Goal: Task Accomplishment & Management: Use online tool/utility

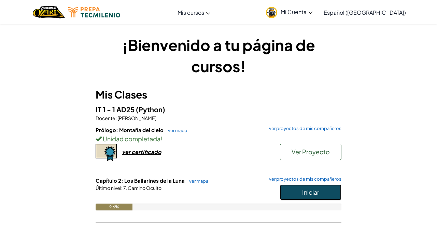
click at [318, 194] on span "Iniciar" at bounding box center [310, 192] width 17 height 8
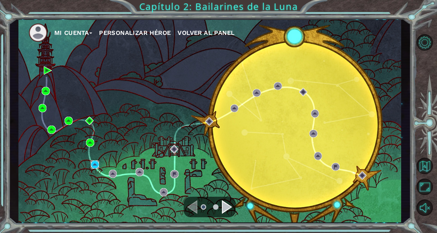
click at [99, 161] on img at bounding box center [95, 164] width 8 height 8
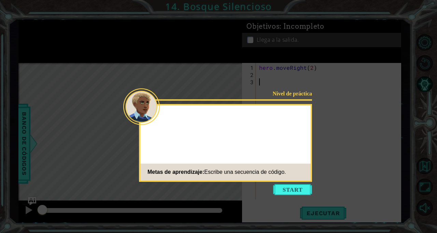
click at [401, 81] on icon at bounding box center [218, 116] width 437 height 233
click at [406, 71] on icon at bounding box center [218, 116] width 437 height 233
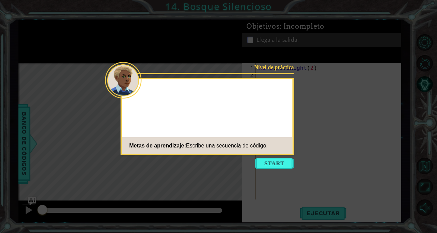
click at [296, 184] on icon at bounding box center [218, 116] width 437 height 233
click at [282, 166] on button "Start" at bounding box center [274, 162] width 39 height 11
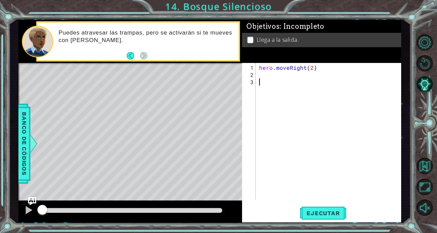
click at [429, 117] on div at bounding box center [427, 125] width 20 height 60
click at [137, 124] on div "Level Map" at bounding box center [175, 163] width 315 height 201
click at [137, 130] on div "Level Map" at bounding box center [175, 163] width 315 height 201
click at [137, 140] on div "Level Map" at bounding box center [175, 163] width 315 height 201
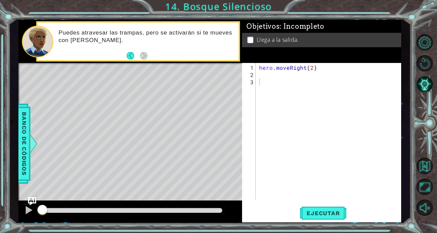
click at [137, 148] on div "Level Map" at bounding box center [175, 163] width 315 height 201
click at [137, 157] on div "Level Map" at bounding box center [175, 163] width 315 height 201
click at [130, 199] on div "Level Map" at bounding box center [175, 163] width 315 height 201
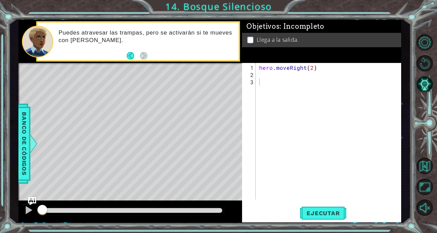
click at [130, 200] on div "Level Map" at bounding box center [175, 163] width 315 height 201
click at [303, 76] on div "hero . moveRight ( 2 )" at bounding box center [330, 139] width 145 height 151
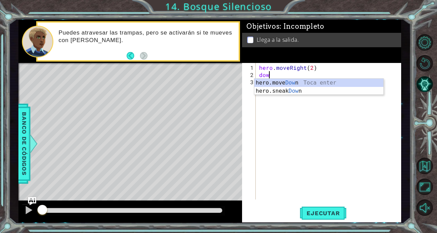
click at [329, 83] on div "hero.move Dow n Toca enter hero.sneak Dow n Toca enter" at bounding box center [318, 95] width 129 height 33
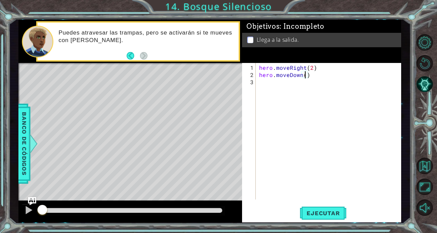
scroll to position [0, 3]
type textarea "hero.moveDown(2)"
click at [409, 106] on div "1 ההההההההההההההההההההההההההההההההההההההההההההההההההההההההההההההההההההההההההההה…" at bounding box center [210, 120] width 402 height 205
click at [313, 89] on div "hero . moveRight ( 2 ) hero . moveDown ( 2 )" at bounding box center [330, 139] width 145 height 151
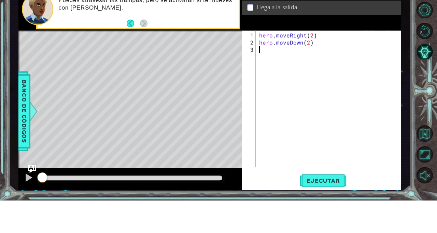
click at [307, 75] on div "hero . moveRight ( 2 ) hero . moveDown ( 2 )" at bounding box center [330, 139] width 145 height 151
type textarea "hero.moveDown(1)"
click at [360, 86] on div "hero . moveRight ( 2 ) hero . moveDown ( 1 )" at bounding box center [330, 139] width 145 height 151
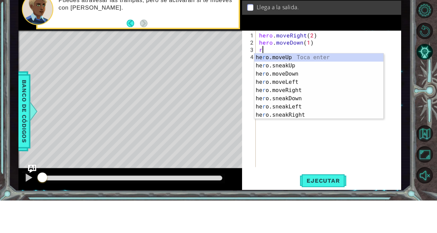
click at [318, 122] on div "he r o.moveUp Toca enter he r o.sneakUp Toca enter he r o.moveDown Toca enter h…" at bounding box center [318, 127] width 129 height 82
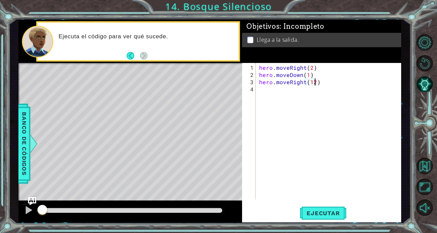
scroll to position [0, 3]
click at [409, 68] on div "1 ההההההההההההההההההההההההההההההההההההההההההההההההההההההההההההההההההההההההההההה…" at bounding box center [210, 120] width 402 height 205
click at [311, 80] on div "hero . moveRight ( 2 ) hero . moveDown ( 1 ) hero . moveRight ( 12 )" at bounding box center [330, 139] width 145 height 151
click at [423, 113] on div at bounding box center [427, 125] width 20 height 60
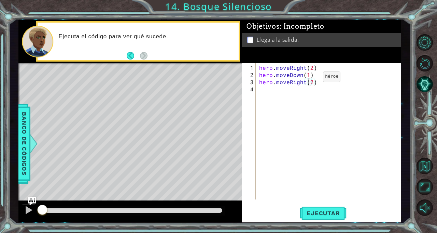
click at [338, 211] on span "Ejecutar" at bounding box center [323, 212] width 47 height 7
click at [426, 111] on div at bounding box center [427, 125] width 20 height 60
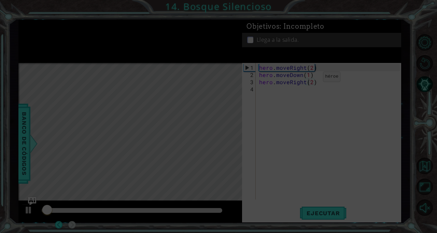
click at [321, 209] on button "Ejecutar" at bounding box center [323, 213] width 47 height 16
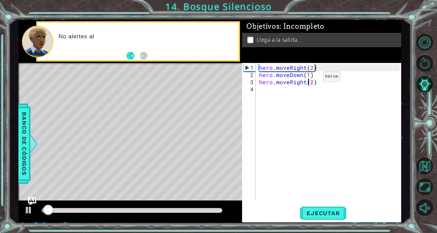
click at [422, 110] on div at bounding box center [427, 125] width 20 height 60
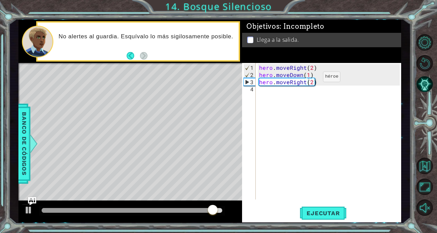
click at [337, 78] on div "hero . moveRight ( 2 ) hero . moveDown ( 1 ) hero . moveRight ( 2 )" at bounding box center [330, 139] width 145 height 151
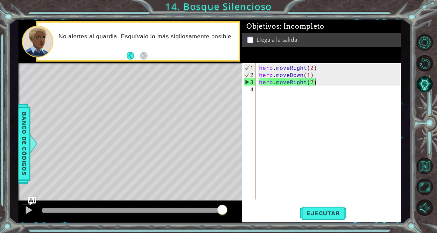
click at [331, 70] on div "hero . moveRight ( 2 ) hero . moveDown ( 1 ) hero . moveRight ( 2 )" at bounding box center [330, 139] width 145 height 151
click at [331, 76] on div "hero . moveRight ( 2 ) hero . moveDown ( 1 ) hero . moveRight ( 2 )" at bounding box center [330, 139] width 145 height 151
type textarea "hero.moveDown(1)"
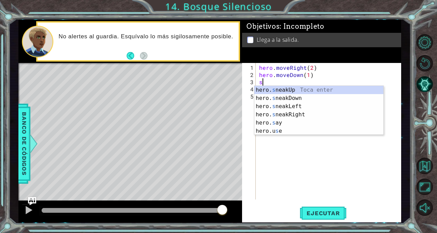
click at [332, 114] on div "hero. s neakUp Toca enter hero. s neakDown Toca enter hero. s neakLeft Toca ent…" at bounding box center [318, 119] width 129 height 66
type textarea "hero.sneakRight(1)"
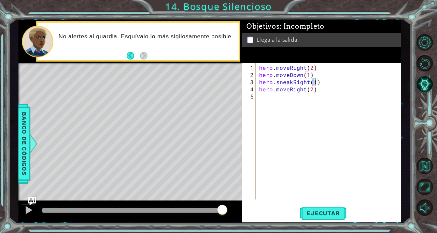
click at [335, 93] on div "hero . moveRight ( 2 ) hero . moveDown ( 1 ) hero . sneakRight ( 1 ) hero . mov…" at bounding box center [330, 139] width 145 height 151
click at [322, 89] on div "hero . moveRight ( 2 ) hero . moveDown ( 1 ) hero . sneakRight ( 1 ) hero . mov…" at bounding box center [330, 139] width 145 height 151
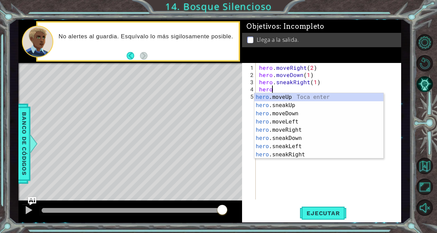
type textarea "h"
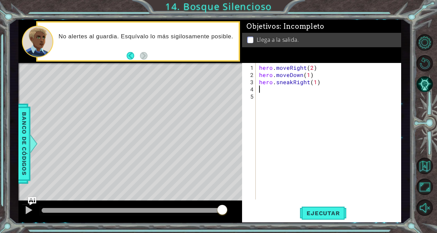
click at [318, 82] on div "hero . moveRight ( 2 ) hero . moveDown ( 1 ) hero . sneakRight ( 1 )" at bounding box center [330, 139] width 145 height 151
type textarea "hero.sneakRight(2)"
click at [382, 85] on div "hero . moveRight ( 2 ) hero . moveDown ( 1 ) hero . sneakRight ( 2 )" at bounding box center [330, 139] width 145 height 151
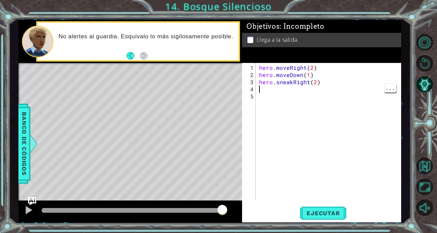
click at [431, 112] on div at bounding box center [427, 125] width 20 height 60
click at [326, 212] on span "Ejecutar" at bounding box center [323, 212] width 47 height 7
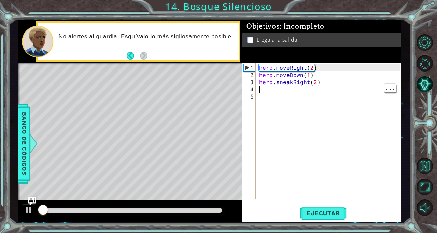
click at [421, 116] on div at bounding box center [427, 125] width 20 height 60
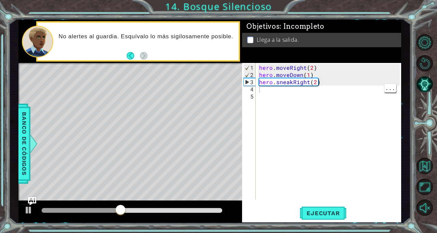
click at [319, 92] on div "hero . moveRight ( 2 ) hero . moveDown ( 1 ) hero . sneakRight ( 2 )" at bounding box center [330, 139] width 145 height 151
click at [326, 91] on div "hero . moveRight ( 2 ) hero . moveDown ( 1 ) hero . sneakRight ( 2 )" at bounding box center [330, 139] width 145 height 151
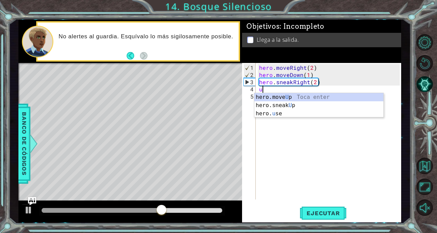
click at [311, 96] on div "hero.move U p Toca enter hero.sneak U p Toca enter hero. u se Toca enter" at bounding box center [318, 113] width 129 height 41
type textarea "hero.moveUp(1)"
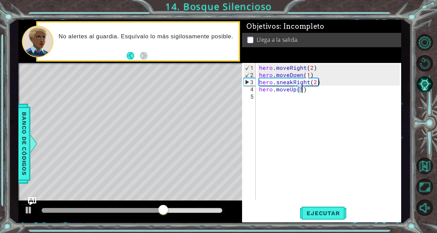
scroll to position [0, 2]
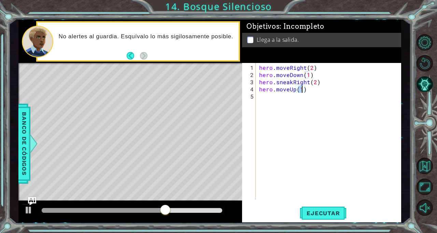
click at [304, 101] on div "hero . moveRight ( 2 ) hero . moveDown ( 1 ) hero . sneakRight ( 2 ) hero . mov…" at bounding box center [330, 139] width 145 height 151
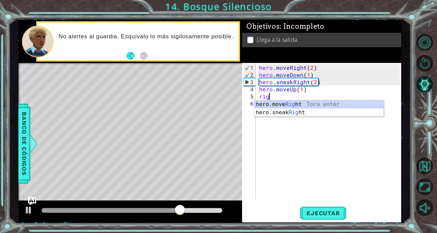
scroll to position [0, 0]
click at [305, 110] on div "hero.move Rig ht Toca enter hero.sneak Rig ht Toca enter" at bounding box center [318, 116] width 129 height 33
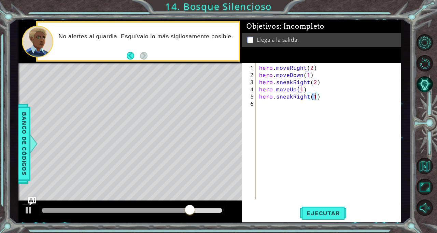
scroll to position [0, 3]
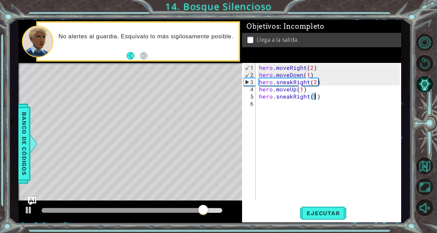
click at [425, 121] on div at bounding box center [427, 125] width 20 height 60
click at [337, 209] on button "Ejecutar" at bounding box center [323, 213] width 47 height 16
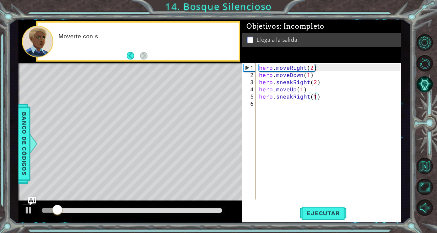
click at [425, 114] on div at bounding box center [427, 125] width 20 height 60
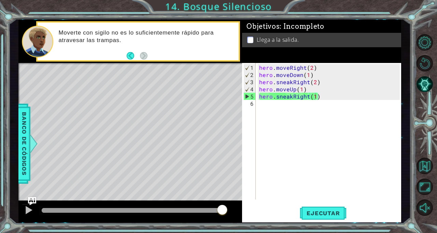
click at [313, 99] on div "hero . moveRight ( 2 ) hero . moveDown ( 1 ) hero . sneakRight ( 2 ) hero . mov…" at bounding box center [330, 139] width 145 height 151
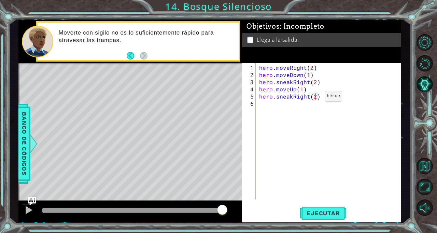
click at [426, 118] on div at bounding box center [427, 125] width 20 height 60
click at [332, 214] on span "Ejecutar" at bounding box center [323, 212] width 47 height 7
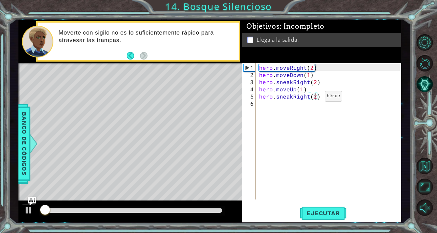
click at [427, 114] on div at bounding box center [427, 125] width 20 height 60
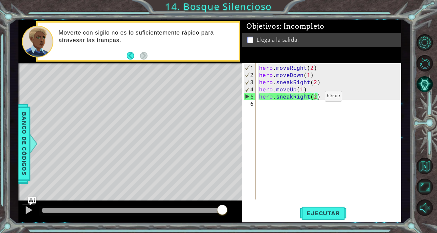
click at [329, 93] on div "hero . moveRight ( 2 ) hero . moveDown ( 1 ) hero . sneakRight ( 2 ) hero . mov…" at bounding box center [330, 139] width 145 height 151
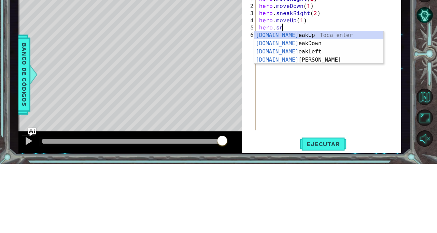
scroll to position [0, 1]
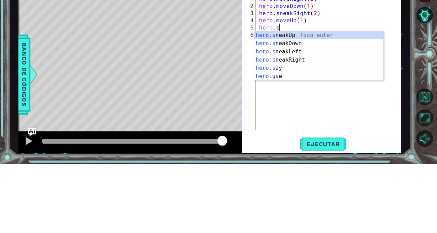
click at [324, 128] on div "hero.s neakUp Toca enter hero.s neakDown Toca enter hero.s neakLeft Toca enter …" at bounding box center [318, 133] width 129 height 66
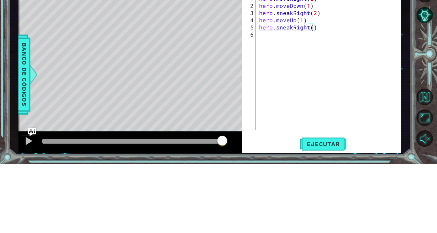
scroll to position [0, 3]
click at [409, 169] on div "1 ההההההההההההההההההההההההההההההההההההההההההההההההההההההההההההההההההההההההההההה…" at bounding box center [210, 120] width 402 height 205
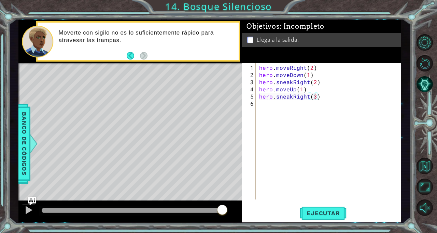
click at [339, 207] on button "Ejecutar" at bounding box center [323, 213] width 47 height 16
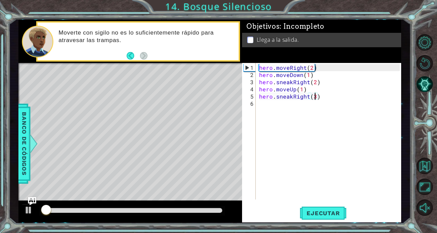
click at [432, 115] on div at bounding box center [427, 125] width 20 height 60
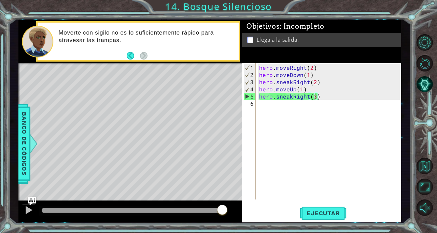
click at [343, 93] on div "hero . moveRight ( 2 ) hero . moveDown ( 1 ) hero . sneakRight ( 2 ) hero . mov…" at bounding box center [330, 139] width 145 height 151
click at [429, 113] on div at bounding box center [427, 125] width 20 height 60
click at [331, 217] on button "Ejecutar" at bounding box center [323, 213] width 47 height 16
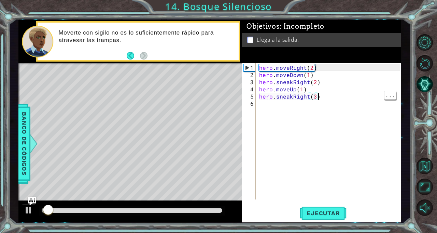
click at [419, 114] on div at bounding box center [427, 125] width 20 height 60
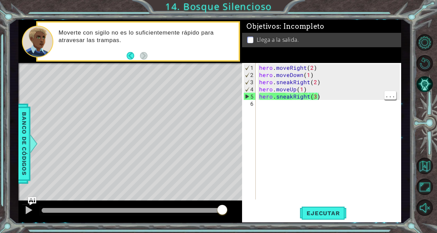
click at [326, 96] on div "hero . moveRight ( 2 ) hero . moveDown ( 1 ) hero . sneakRight ( 2 ) hero . mov…" at bounding box center [330, 139] width 145 height 151
click at [363, 90] on div "hero . moveRight ( 2 ) hero . moveDown ( 1 ) hero . sneakRight ( 2 ) hero . mov…" at bounding box center [330, 139] width 145 height 151
type textarea "hero.moveUp(1)"
click at [354, 114] on div "hero . moveRight ( 2 ) hero . moveDown ( 1 ) hero . sneakRight ( 2 ) hero . mov…" at bounding box center [330, 139] width 145 height 151
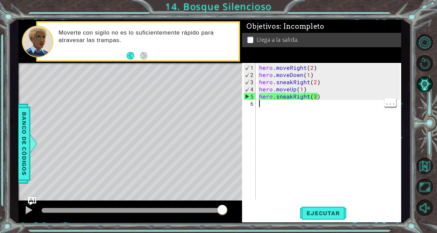
scroll to position [0, 0]
click at [342, 92] on div "hero . moveRight ( 2 ) hero . moveDown ( 1 ) hero . sneakRight ( 2 ) hero . mov…" at bounding box center [330, 139] width 145 height 151
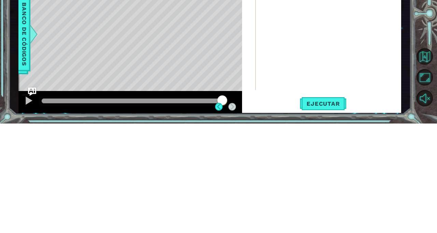
click at [334, 215] on span "Ejecutar" at bounding box center [323, 212] width 47 height 7
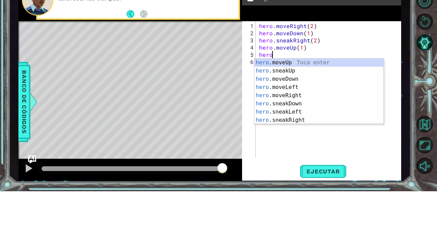
scroll to position [15, 0]
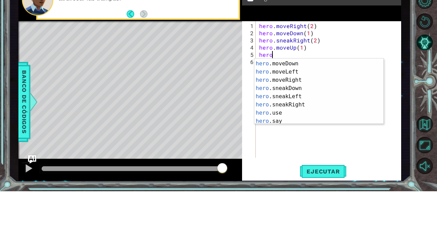
click at [304, 123] on div "hero .sneakUp Toca enter hero .moveDown Toca enter hero .moveLeft Toca enter he…" at bounding box center [318, 134] width 129 height 82
type textarea "hero.moveRight(1)"
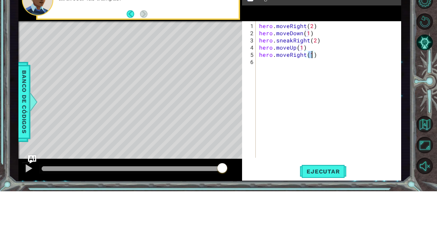
scroll to position [0, 3]
click at [311, 141] on div "hero . moveRight ( 2 ) hero . moveDown ( 1 ) hero . sneakRight ( 2 ) hero . mov…" at bounding box center [330, 139] width 145 height 151
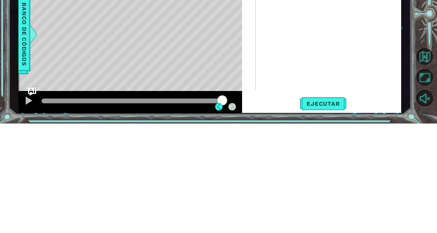
click at [326, 213] on span "Ejecutar" at bounding box center [323, 212] width 47 height 7
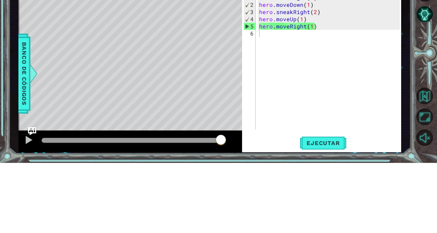
scroll to position [13, 0]
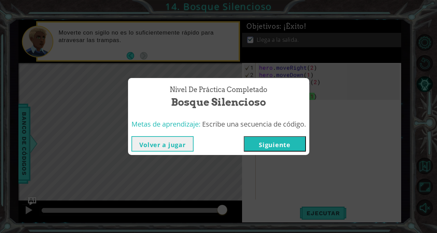
click at [296, 138] on button "Siguiente" at bounding box center [275, 143] width 62 height 15
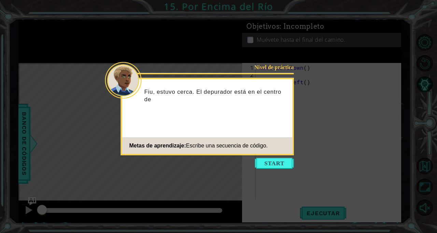
click at [34, 42] on icon at bounding box center [218, 116] width 437 height 233
click at [267, 166] on button "Start" at bounding box center [274, 162] width 39 height 11
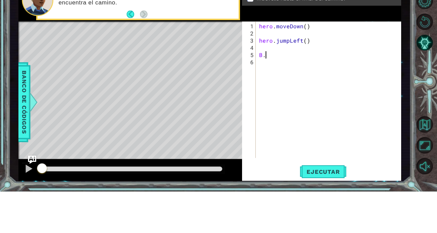
type textarea "B"
click at [252, 82] on div "3" at bounding box center [249, 81] width 12 height 7
type textarea "hero.jumpLeft()"
click at [264, 72] on div "hero . moveDown ( ) hero . jumpLeft ( )" at bounding box center [330, 139] width 145 height 151
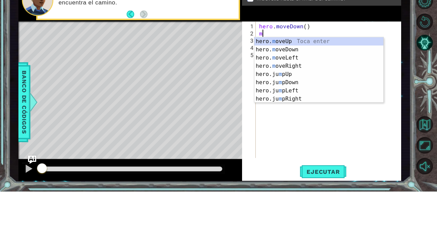
click at [277, 99] on div "hero. m oveUp Toca enter hero. m oveDown Toca enter hero. m oveLeft Toca enter …" at bounding box center [318, 120] width 129 height 82
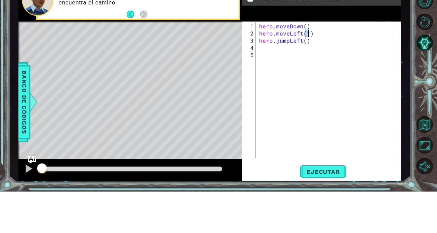
scroll to position [0, 3]
click at [303, 80] on div "hero . moveDown ( ) hero . moveLeft ( 1 ) hero . jumpLeft ( )" at bounding box center [330, 139] width 145 height 151
click at [306, 84] on div "hero . moveDown ( ) hero . moveLeft ( 1 ) hero . jumpLeft ( )" at bounding box center [330, 139] width 145 height 151
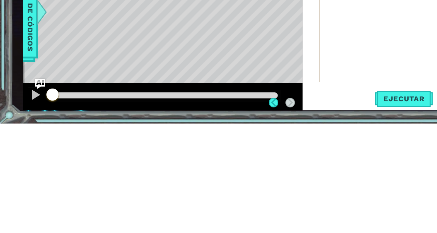
scroll to position [12, 0]
click at [306, 207] on button "Ejecutar" at bounding box center [323, 213] width 47 height 16
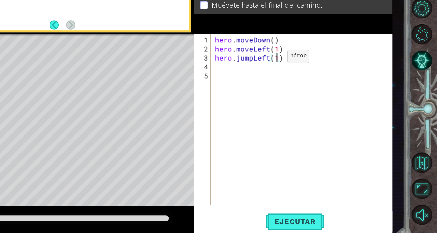
scroll to position [0, 0]
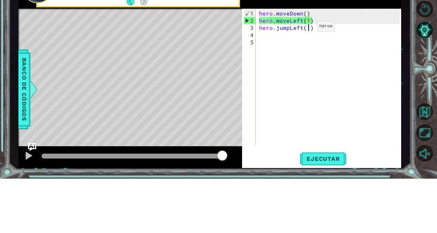
click at [413, 122] on div "1 ההההההההההההההההההההההההההההההההההההההההההההההההההההההההההההההההההההההההההההה…" at bounding box center [218, 116] width 437 height 233
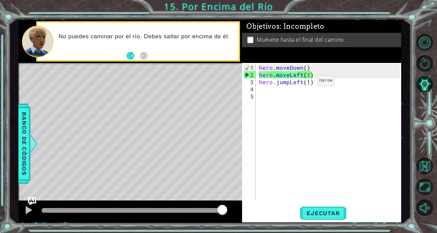
click at [327, 216] on span "Ejecutar" at bounding box center [323, 212] width 47 height 7
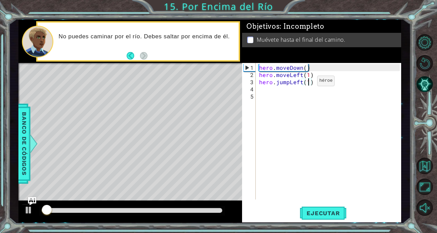
click at [420, 92] on button "Pista IA" at bounding box center [425, 84] width 16 height 16
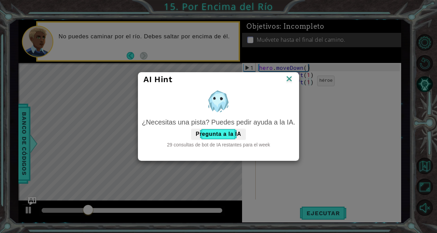
click at [285, 76] on img at bounding box center [289, 79] width 9 height 10
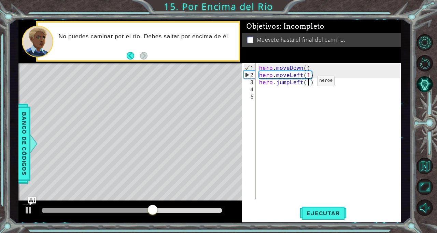
click at [425, 124] on div at bounding box center [427, 125] width 20 height 60
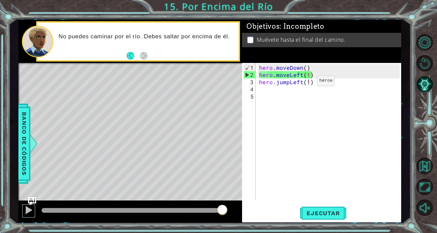
click at [28, 210] on div at bounding box center [28, 209] width 9 height 9
click at [318, 74] on div "hero . moveDown ( ) hero . moveLeft ( 1 ) hero . jumpLeft ( 1 )" at bounding box center [330, 139] width 145 height 151
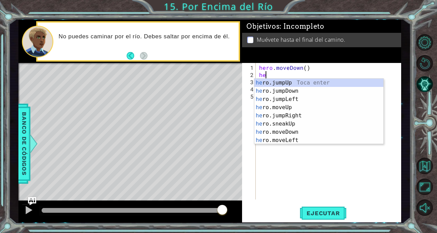
type textarea "h"
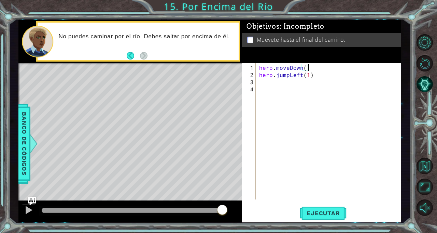
click at [312, 73] on div "hero . moveDown ( ) hero . jumpLeft ( 1 )" at bounding box center [330, 139] width 145 height 151
click at [309, 76] on div "hero . moveDown ( ) hero . jumpLeft ( 1 )" at bounding box center [330, 139] width 145 height 151
click at [425, 112] on div at bounding box center [427, 125] width 20 height 60
click at [320, 206] on button "Ejecutar" at bounding box center [323, 213] width 47 height 16
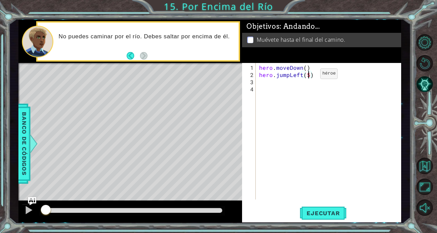
click at [328, 206] on button "Ejecutar" at bounding box center [323, 213] width 47 height 16
click at [416, 111] on div "1 ההההההההההההההההההההההההההההההההההההההההההההההההההההההההההההההההההההההההההההה…" at bounding box center [218, 116] width 437 height 233
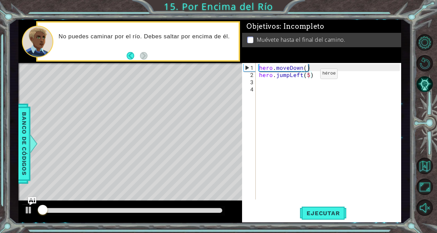
click at [326, 201] on div "hero.jumpLeft(5) 1 2 3 4 hero . moveDown ( ) hero . jumpLeft ( 5 ) הההההההההההה…" at bounding box center [321, 142] width 159 height 159
click at [423, 107] on div at bounding box center [427, 125] width 20 height 60
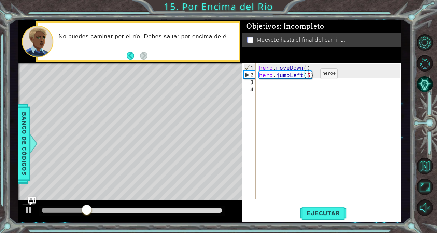
click at [308, 77] on div "hero . moveDown ( ) hero . jumpLeft ( 5 )" at bounding box center [330, 139] width 145 height 151
click at [413, 107] on div "1 ההההההההההההההההההההההההההההההההההההההההההההההההההההההההההההההההההההההההההההה…" at bounding box center [218, 116] width 437 height 233
click at [317, 217] on button "Ejecutar" at bounding box center [323, 213] width 47 height 16
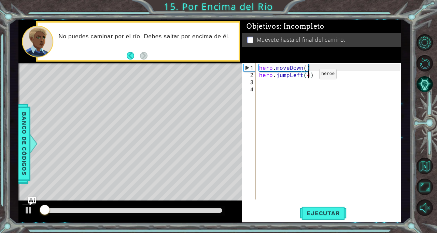
click at [430, 110] on div at bounding box center [427, 125] width 20 height 60
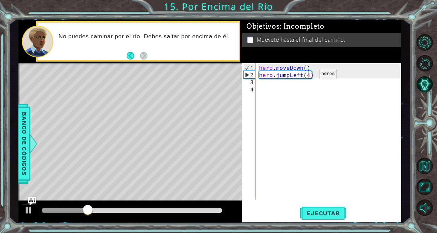
click at [309, 75] on div "hero . moveDown ( ) hero . jumpLeft ( 4 )" at bounding box center [330, 139] width 145 height 151
click at [407, 119] on div "1 ההההההההההההההההההההההההההההההההההההההההההההההההההההההההההההההההההההההההההההה…" at bounding box center [210, 120] width 402 height 205
click at [333, 210] on span "Ejecutar" at bounding box center [323, 212] width 47 height 7
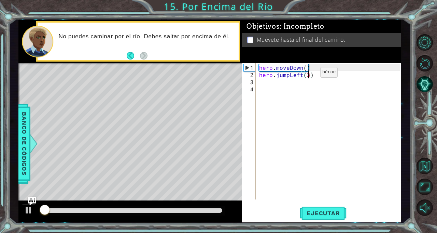
click at [426, 116] on div at bounding box center [427, 125] width 20 height 60
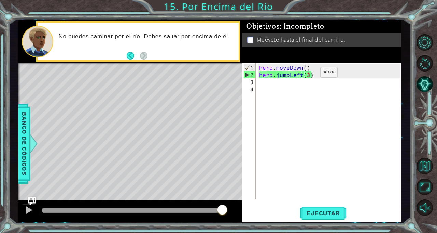
click at [318, 67] on div "hero . moveDown ( ) hero . jumpLeft ( 3 )" at bounding box center [330, 139] width 145 height 151
type textarea "hero.moveDown()"
click at [306, 80] on div "hero . moveDown ( ) hero . jumpLeft ( 3 )" at bounding box center [330, 139] width 145 height 151
click at [309, 79] on div "hero . moveDown ( ) hero . jumpLeft ( 3 )" at bounding box center [330, 139] width 145 height 151
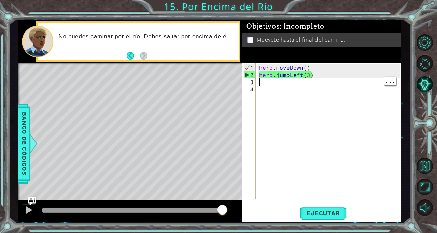
click at [335, 78] on div "hero . moveDown ( ) hero . jumpLeft ( 3 )" at bounding box center [330, 139] width 145 height 151
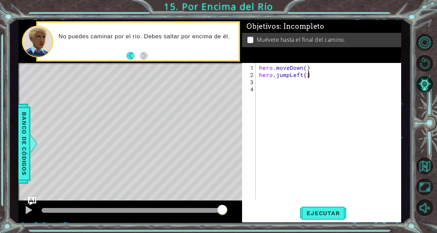
scroll to position [0, 2]
type textarea "hero.jumpLeft(1"
click at [304, 76] on div "hero . moveDown ( ) hero . jumpLeft ( 1" at bounding box center [330, 139] width 145 height 151
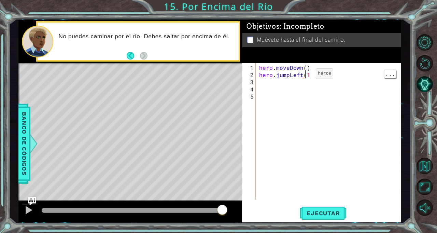
type textarea "hero.jumpLeft(1"
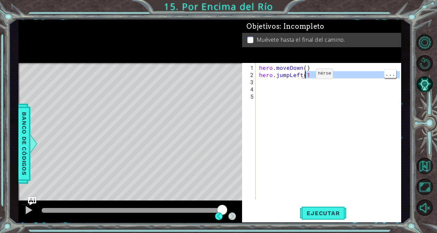
click at [311, 78] on div "hero . moveDown ( ) hero . jumpLeft ( 1" at bounding box center [330, 139] width 145 height 151
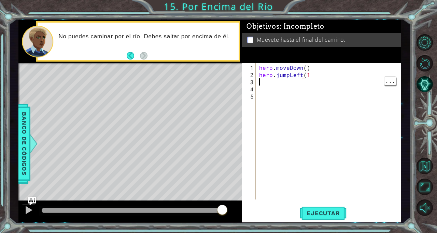
scroll to position [0, 0]
click at [311, 78] on div "hero . moveDown ( ) hero . jumpLeft ( 1" at bounding box center [330, 139] width 145 height 151
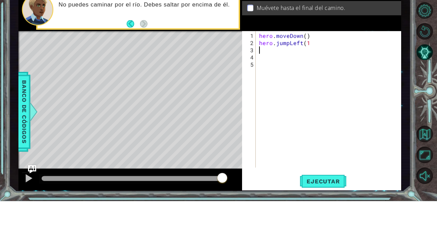
click at [312, 78] on div "hero . moveDown ( ) hero . jumpLeft ( 1" at bounding box center [330, 139] width 145 height 151
click at [307, 74] on div "hero . moveDown ( ) hero . jumpLeft ( 1" at bounding box center [330, 139] width 145 height 151
type textarea "hero.jumpLeft(1)"
click at [423, 121] on div at bounding box center [427, 125] width 20 height 60
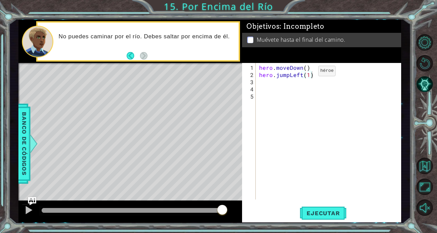
click at [325, 212] on span "Ejecutar" at bounding box center [323, 212] width 47 height 7
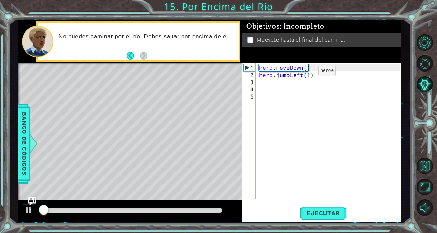
click at [423, 104] on div at bounding box center [427, 125] width 20 height 60
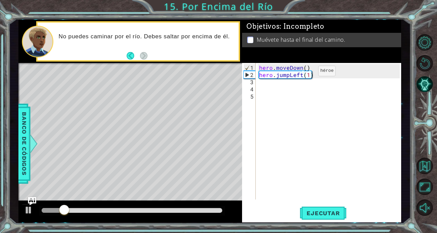
click at [315, 84] on div "hero . moveDown ( ) hero . jumpLeft ( 1 )" at bounding box center [330, 139] width 145 height 151
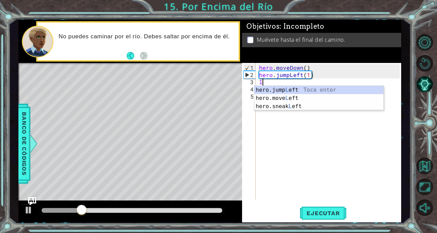
click at [311, 96] on div "hero.jump L eft Toca enter hero.move L eft Toca enter hero.sneak L eft Toca ent…" at bounding box center [318, 106] width 129 height 41
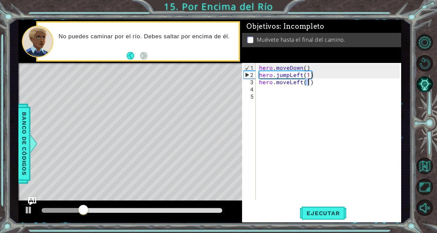
scroll to position [0, 3]
type textarea "hero.moveLeft(1)"
click at [424, 114] on div at bounding box center [427, 125] width 20 height 60
click at [331, 215] on span "Ejecutar" at bounding box center [323, 212] width 47 height 7
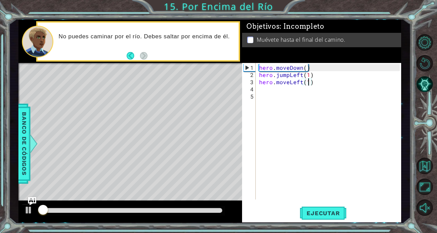
click at [419, 106] on div at bounding box center [427, 125] width 20 height 60
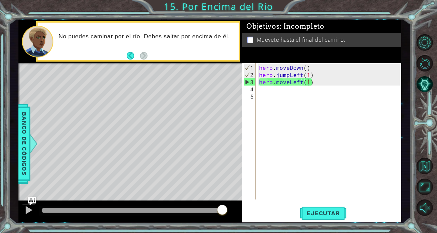
click at [285, 89] on div "hero . moveDown ( ) hero . jumpLeft ( 1 ) hero . moveLeft ( 1 )" at bounding box center [330, 139] width 145 height 151
click at [283, 94] on div "hero . moveDown ( ) hero . jumpLeft ( 1 ) hero . moveLeft ( 1 )" at bounding box center [330, 139] width 145 height 151
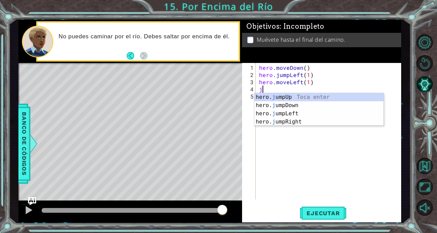
type textarea "ju"
click at [304, 104] on div "hero. ju mpUp Toca enter hero. ju mpDown Toca enter hero. ju mpLeft Toca enter …" at bounding box center [318, 117] width 129 height 49
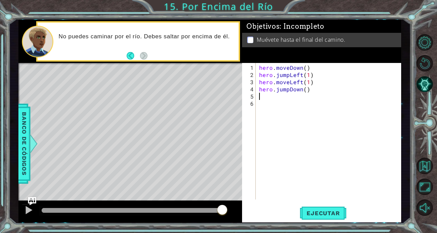
click at [305, 87] on div "hero . moveDown ( ) hero . jumpLeft ( 1 ) hero . moveLeft ( 1 ) hero . jumpDown…" at bounding box center [330, 139] width 145 height 151
click at [401, 105] on div "hero.jumpDown(1) 1 2 3 4 5 6 hero . moveDown ( ) hero . jumpLeft ( 1 ) hero . m…" at bounding box center [321, 142] width 159 height 159
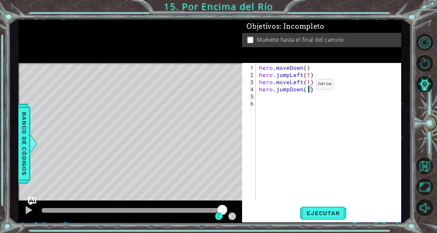
type textarea "hero.moveLeft(1) hero.jumpDown(1)"
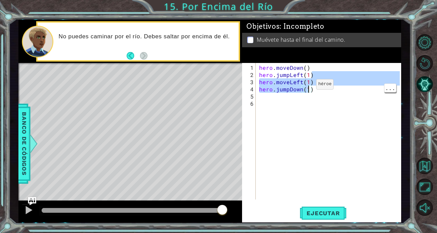
click at [382, 110] on div "hero . moveDown ( ) hero . jumpLeft ( 1 ) hero . moveLeft ( 1 ) hero . jumpDown…" at bounding box center [330, 139] width 145 height 151
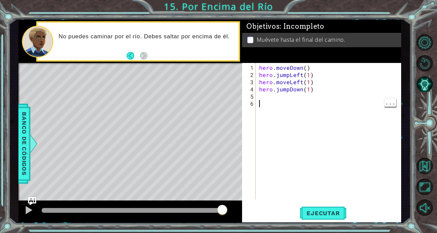
click at [421, 119] on div at bounding box center [427, 125] width 20 height 60
click at [269, 98] on div "hero . moveDown ( ) hero . jumpLeft ( 1 ) hero . moveLeft ( 1 ) hero . jumpDown…" at bounding box center [330, 139] width 145 height 151
click at [433, 116] on div at bounding box center [427, 125] width 20 height 60
click at [324, 210] on span "Ejecutar" at bounding box center [323, 212] width 47 height 7
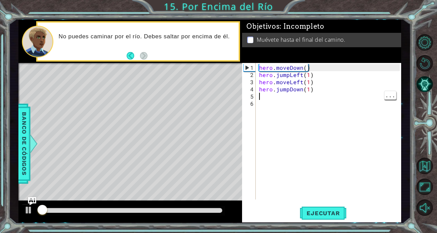
click at [434, 115] on div at bounding box center [427, 125] width 20 height 60
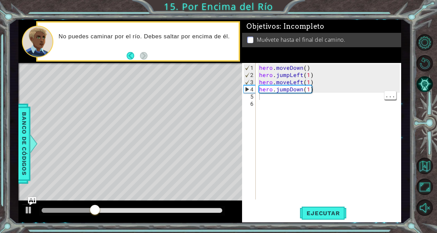
click at [283, 101] on div "hero . moveDown ( ) hero . jumpLeft ( 1 ) hero . moveLeft ( 1 ) hero . jumpDown…" at bounding box center [330, 139] width 145 height 151
click at [280, 97] on div "hero . moveDown ( ) hero . jumpLeft ( 1 ) hero . moveLeft ( 1 ) hero . jumpDown…" at bounding box center [330, 139] width 145 height 151
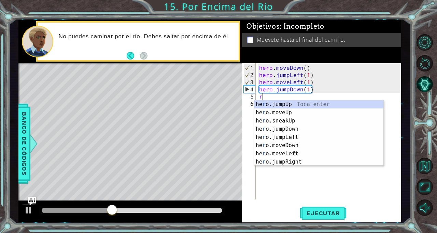
type textarea "ri"
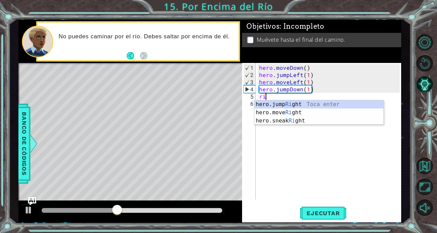
click at [314, 103] on div "hero.jump Ri ght Toca enter hero.move Ri ght Toca enter hero.sneak Ri ght Toca …" at bounding box center [318, 120] width 129 height 41
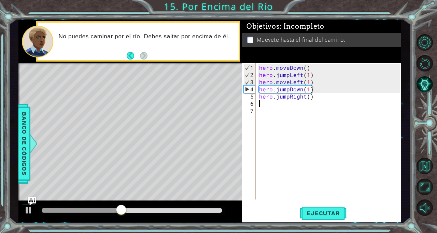
click at [421, 114] on div at bounding box center [427, 125] width 20 height 60
click at [325, 216] on span "Ejecutar" at bounding box center [323, 212] width 47 height 7
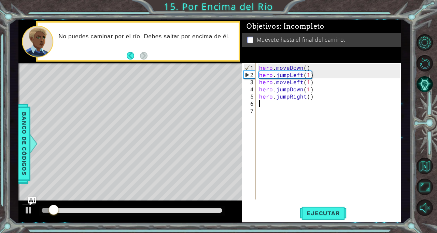
click at [417, 119] on div at bounding box center [427, 125] width 20 height 60
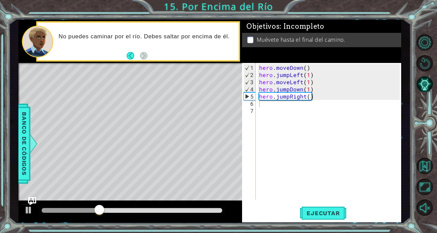
click at [275, 102] on div "hero . moveDown ( ) hero . jumpLeft ( 1 ) hero . moveLeft ( 1 ) hero . jumpDown…" at bounding box center [330, 139] width 145 height 151
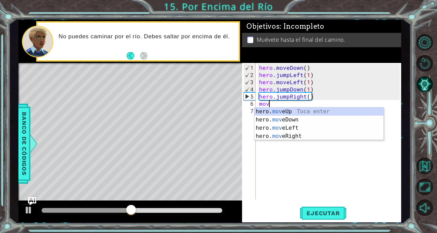
type textarea "move"
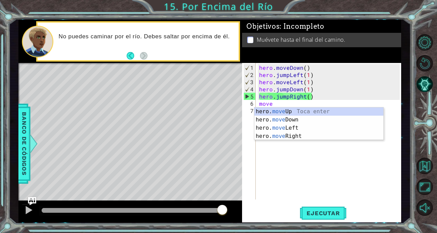
click at [306, 102] on div "hero . moveDown ( ) hero . jumpLeft ( 1 ) hero . moveLeft ( 1 ) hero . jumpDown…" at bounding box center [330, 139] width 145 height 151
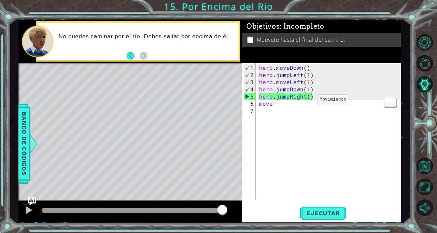
click at [282, 103] on div "hero . moveDown ( ) hero . jumpLeft ( 1 ) hero . moveLeft ( 1 ) hero . jumpDown…" at bounding box center [330, 139] width 145 height 151
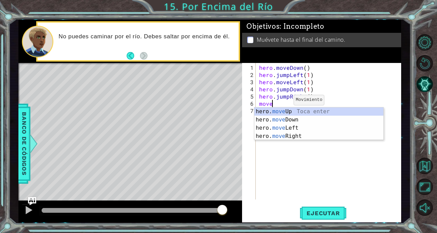
scroll to position [0, 0]
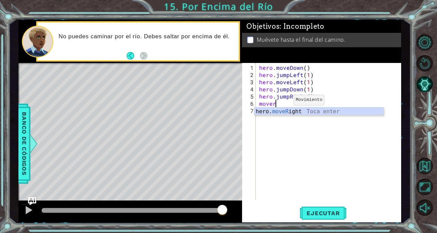
click at [294, 111] on div "hero. moveR ight Toca enter" at bounding box center [318, 119] width 129 height 25
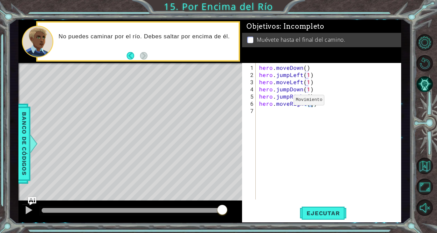
scroll to position [0, 3]
type textarea "hero.moveRight(1)"
click at [423, 118] on div at bounding box center [427, 125] width 20 height 60
click at [325, 215] on span "Ejecutar" at bounding box center [323, 212] width 47 height 7
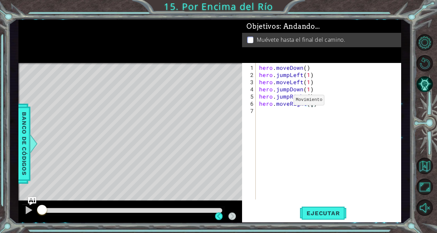
click at [427, 117] on div at bounding box center [427, 125] width 20 height 60
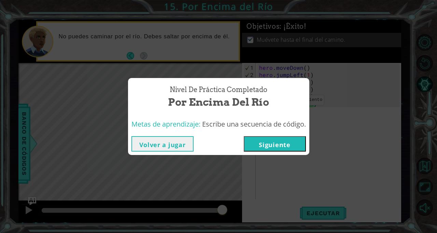
click at [264, 146] on button "Siguiente" at bounding box center [275, 143] width 62 height 15
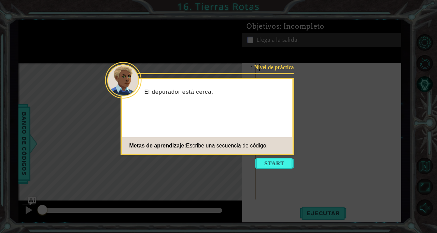
click at [344, 79] on icon at bounding box center [218, 116] width 437 height 233
click at [299, 148] on icon at bounding box center [218, 116] width 437 height 233
click at [286, 166] on button "Start" at bounding box center [274, 162] width 39 height 11
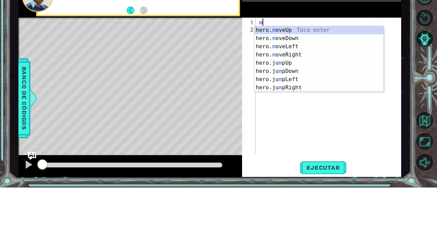
click at [311, 104] on div "hero. m oveUp Toca enter hero. m oveDown Toca enter hero. m oveLeft Toca enter …" at bounding box center [318, 112] width 129 height 82
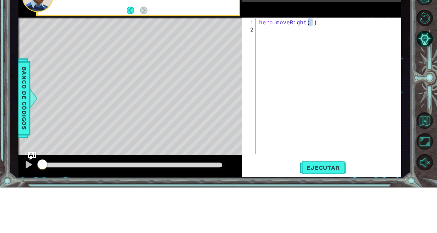
type textarea "hero.moveRight(1)"
click at [271, 78] on div "hero . moveRight ( 1 )" at bounding box center [330, 139] width 145 height 151
type textarea "r"
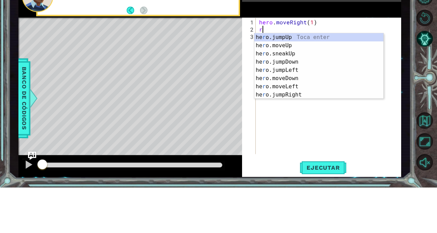
click at [308, 141] on div "he r o.jumpUp Toca enter he r o.moveUp Toca enter he r o.sneakUp Toca enter he …" at bounding box center [318, 120] width 129 height 82
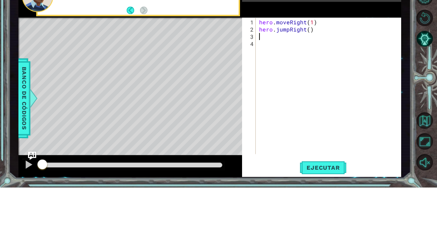
click at [436, 150] on div at bounding box center [427, 125] width 20 height 60
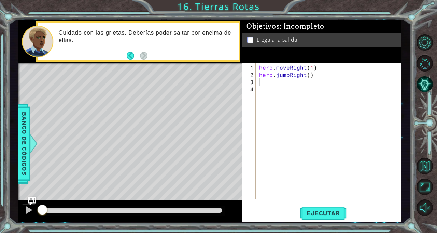
click at [320, 211] on span "Ejecutar" at bounding box center [323, 212] width 47 height 7
click at [429, 120] on div at bounding box center [427, 125] width 20 height 60
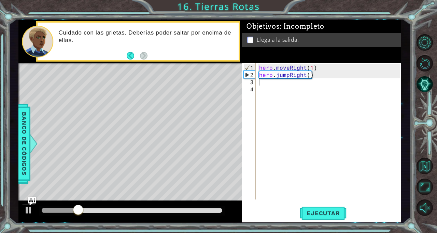
click at [282, 88] on div "hero . moveRight ( 1 ) hero . jumpRight ( )" at bounding box center [330, 139] width 145 height 151
click at [272, 83] on div "hero . moveRight ( 1 ) hero . jumpRight ( )" at bounding box center [330, 139] width 145 height 151
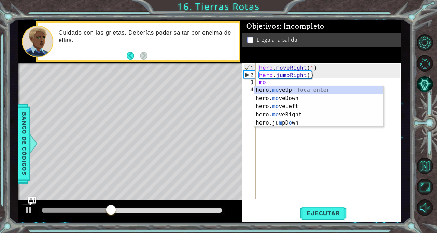
click at [303, 114] on div "hero. mo veUp Toca enter hero. mo veDown Toca enter hero. mo veLeft Toca enter …" at bounding box center [318, 114] width 129 height 57
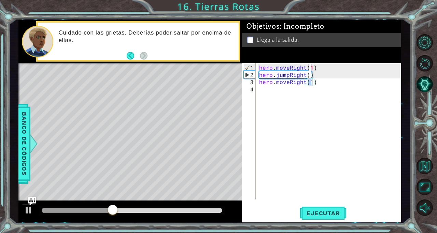
scroll to position [0, 3]
click at [421, 113] on div at bounding box center [427, 125] width 20 height 60
click at [319, 220] on button "Ejecutar" at bounding box center [323, 213] width 47 height 16
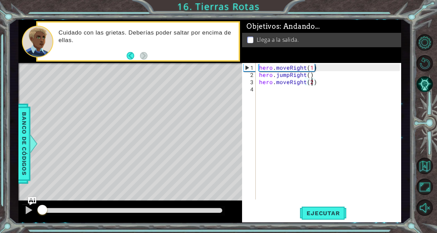
click at [327, 210] on span "Ejecutar" at bounding box center [323, 212] width 47 height 7
click at [428, 120] on div at bounding box center [427, 125] width 20 height 60
click at [307, 81] on div "hero . moveRight ( 1 ) hero . jumpRight ( ) hero . moveRight ( 2 )" at bounding box center [330, 139] width 145 height 151
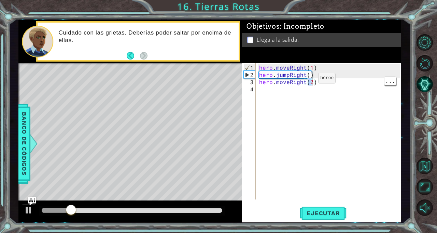
scroll to position [0, 3]
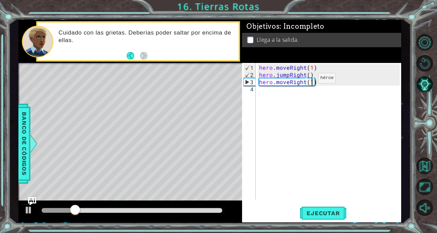
type textarea "hero.moveRight(1)"
click at [416, 111] on div "1 ההההההההההההההההההההההההההההההההההההההההההההההההההההההההההההההההההההההההההההה…" at bounding box center [218, 116] width 437 height 233
click at [328, 217] on button "Ejecutar" at bounding box center [323, 213] width 47 height 16
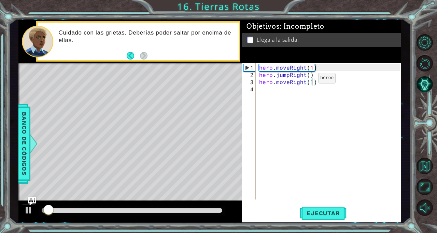
click at [430, 107] on div at bounding box center [427, 125] width 20 height 60
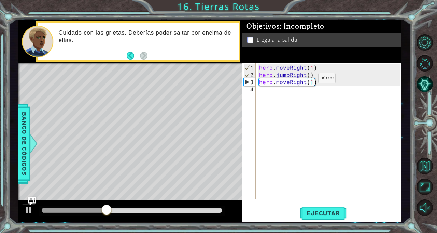
click at [281, 98] on div "hero . moveRight ( 1 ) hero . jumpRight ( ) hero . moveRight ( 1 )" at bounding box center [330, 139] width 145 height 151
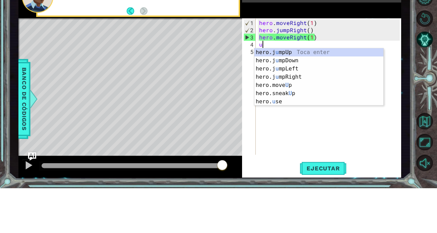
click at [292, 126] on div "hero.j u mpUp Toca enter hero.j u [GEOGRAPHIC_DATA] Toca enter hero.j u mpLeft …" at bounding box center [318, 130] width 129 height 74
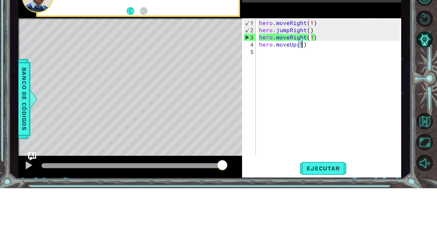
scroll to position [0, 2]
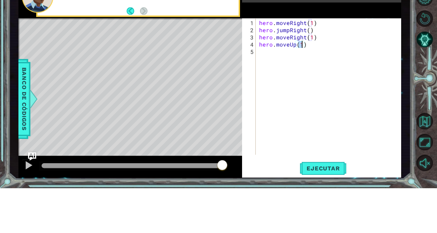
click at [421, 147] on div at bounding box center [427, 125] width 20 height 60
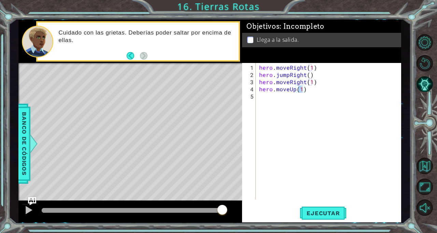
click at [335, 212] on span "Ejecutar" at bounding box center [323, 212] width 47 height 7
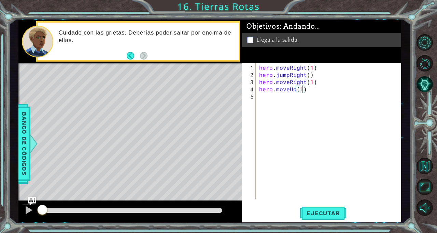
click at [430, 117] on div at bounding box center [427, 125] width 20 height 60
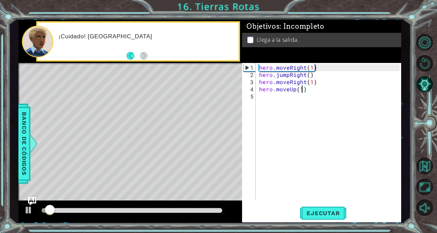
click at [422, 113] on div at bounding box center [427, 125] width 20 height 60
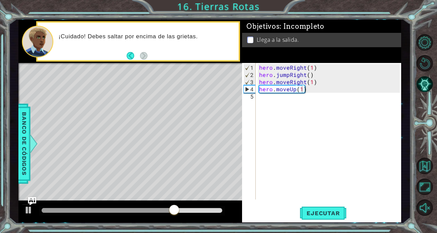
click at [310, 88] on div "hero . moveRight ( 1 ) hero . jumpRight ( ) hero . moveRight ( 1 ) hero . moveU…" at bounding box center [330, 139] width 145 height 151
click at [288, 86] on div "hero . moveRight ( 1 ) hero . jumpRight ( ) hero . moveRight ( 1 ) hero . moveU…" at bounding box center [330, 139] width 145 height 151
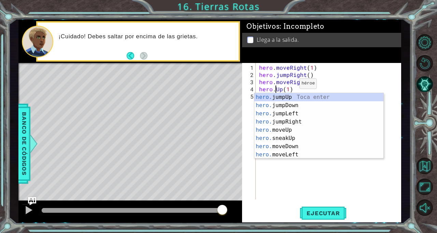
click at [309, 104] on div "hero. jumpUp Toca enter hero. jumpDown Toca enter hero. jumpLeft Toca enter her…" at bounding box center [318, 134] width 129 height 82
type textarea "hero.jumpDown()(1)"
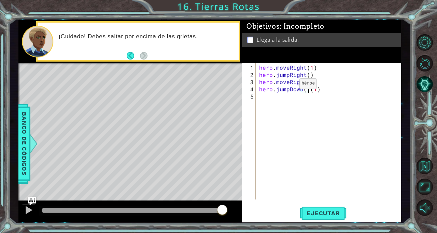
click at [299, 98] on div "hero . moveRight ( 1 ) hero . jumpRight ( ) hero . moveRight ( 1 ) hero . jumpD…" at bounding box center [330, 139] width 145 height 151
click at [307, 93] on div "hero . moveRight ( 1 ) hero . jumpRight ( ) hero . moveRight ( 1 ) hero . jumpD…" at bounding box center [330, 139] width 145 height 151
click at [309, 92] on div "hero . moveRight ( 1 ) hero . jumpRight ( ) hero . moveRight ( 1 ) hero . jumpD…" at bounding box center [330, 139] width 145 height 151
click at [310, 89] on div "hero . moveRight ( 1 ) hero . jumpRight ( ) hero . moveRight ( 1 ) hero . jumpD…" at bounding box center [330, 139] width 145 height 151
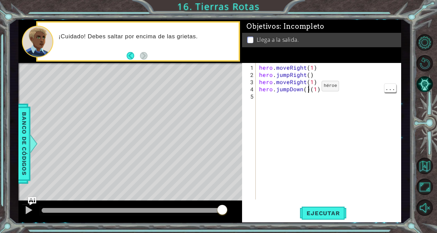
scroll to position [0, 3]
type textarea "hero.jumpDown(1)"
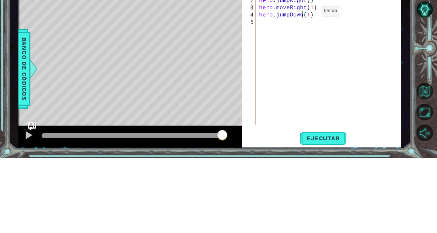
click at [270, 100] on div "hero . moveRight ( 1 ) hero . jumpRight ( ) hero . moveRight ( 1 ) hero . jumpD…" at bounding box center [330, 139] width 145 height 151
click at [304, 89] on div "hero . moveRight ( 1 ) hero . jumpRight ( ) hero . moveRight ( 1 ) hero . jumpD…" at bounding box center [330, 139] width 145 height 151
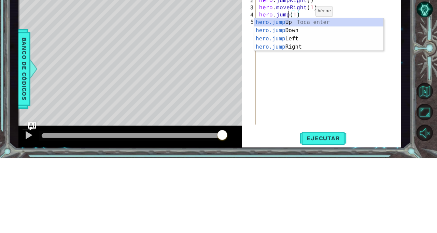
scroll to position [0, 2]
click at [337, 94] on div "hero.jump Up Toca enter hero.jump Down Toca enter hero.jump Left Toca enter her…" at bounding box center [318, 117] width 129 height 49
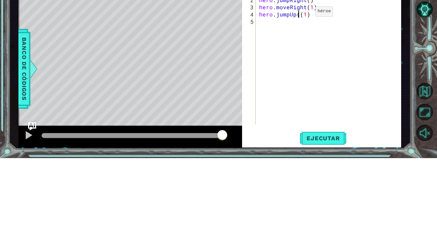
type textarea "hero.jumpUp(1)"
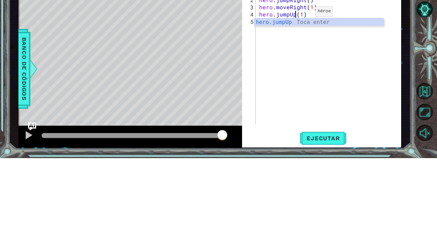
click at [318, 117] on div "hero . moveRight ( 1 ) hero . jumpRight ( ) hero . moveRight ( 1 ) hero . jumpU…" at bounding box center [330, 139] width 145 height 151
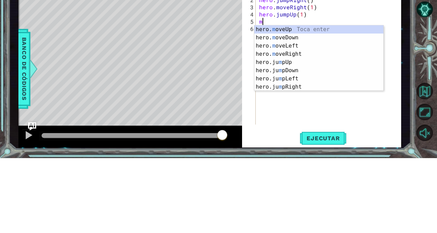
click at [343, 103] on div "hero. m oveUp Toca enter hero. m oveDown Toca enter hero. m oveLeft Toca enter …" at bounding box center [318, 141] width 129 height 82
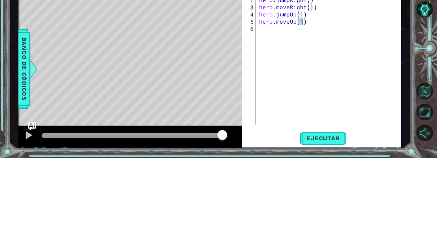
type textarea "hero.moveUp(2)"
click at [418, 174] on button "Volver al mapa" at bounding box center [425, 165] width 16 height 16
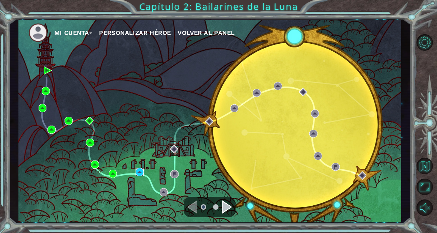
click at [142, 175] on img at bounding box center [140, 172] width 8 height 8
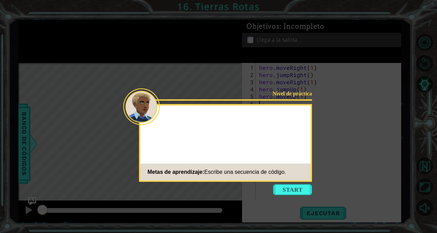
click at [368, 82] on icon at bounding box center [218, 116] width 437 height 233
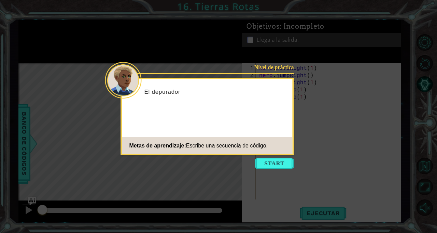
click at [434, 92] on icon at bounding box center [218, 116] width 437 height 233
click at [433, 85] on icon at bounding box center [218, 116] width 437 height 233
click at [423, 84] on icon at bounding box center [218, 116] width 437 height 233
click at [389, 95] on icon at bounding box center [218, 116] width 437 height 233
click at [280, 163] on button "Start" at bounding box center [274, 162] width 39 height 11
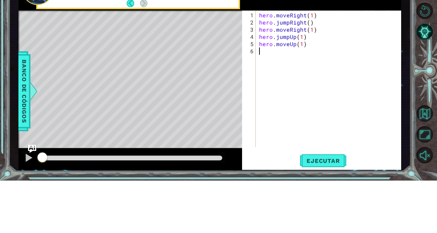
click at [301, 93] on div "hero . moveRight ( 1 ) hero . jumpRight ( ) hero . moveRight ( 1 ) hero . jumpU…" at bounding box center [330, 139] width 145 height 151
type textarea "hero.moveUp(3)"
click at [427, 155] on div at bounding box center [427, 125] width 20 height 60
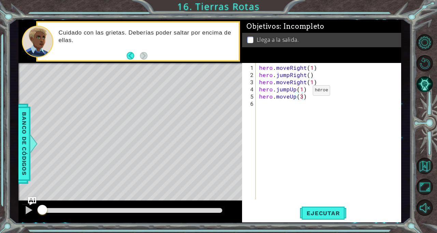
click at [329, 213] on span "Ejecutar" at bounding box center [323, 212] width 47 height 7
click at [433, 110] on div at bounding box center [427, 125] width 20 height 60
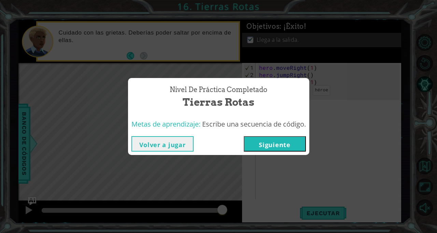
click at [289, 142] on button "Siguiente" at bounding box center [275, 143] width 62 height 15
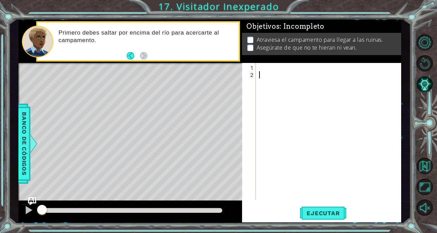
click at [361, 74] on div at bounding box center [330, 139] width 145 height 151
click at [335, 66] on div at bounding box center [330, 139] width 145 height 151
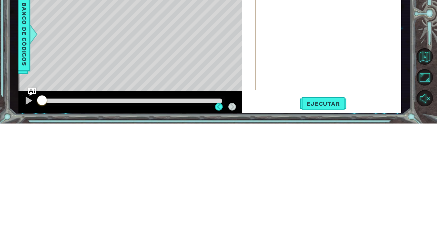
scroll to position [22, 0]
click at [424, 195] on button "Maximizar navegador" at bounding box center [425, 186] width 16 height 16
